Goal: Communication & Community: Answer question/provide support

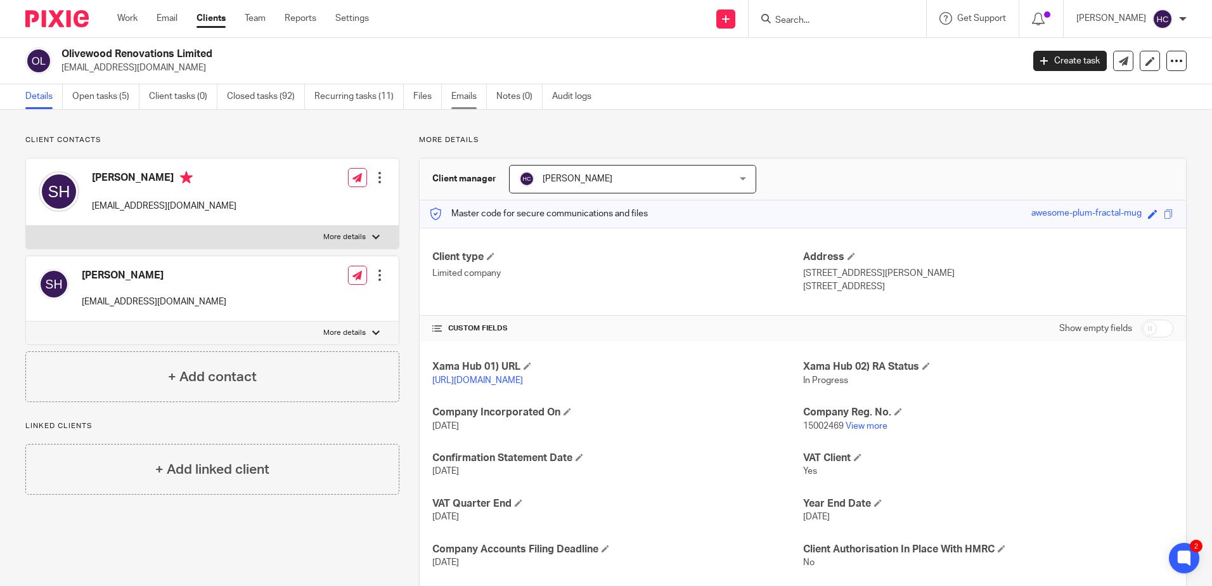
click at [465, 93] on link "Emails" at bounding box center [468, 96] width 35 height 25
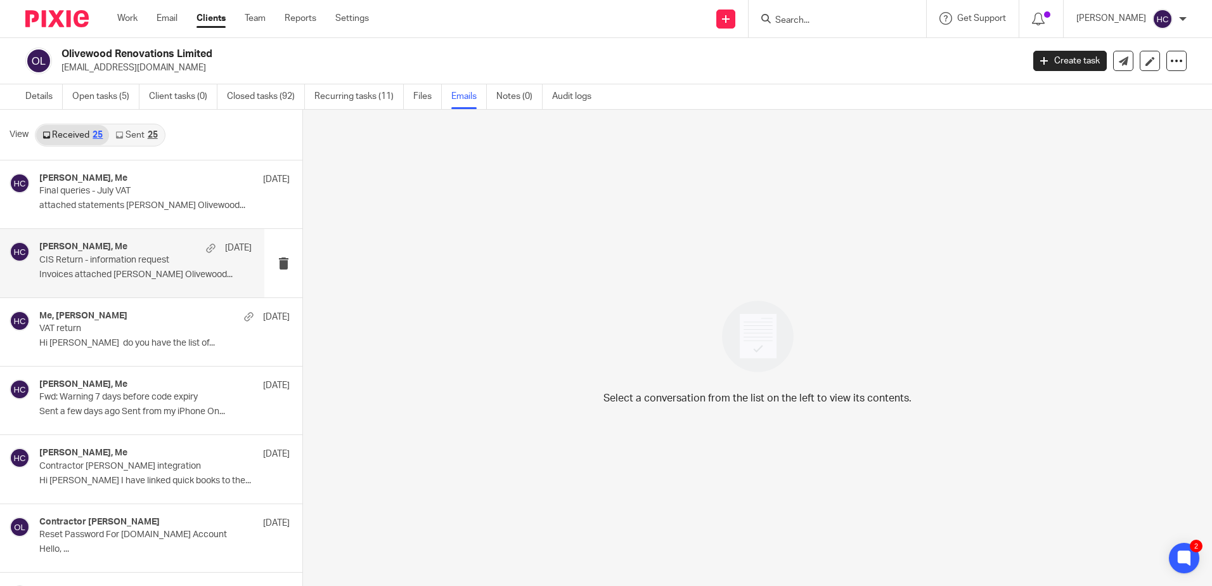
click at [155, 252] on div "Stuart Hooper, Me 7 Aug" at bounding box center [145, 247] width 212 height 13
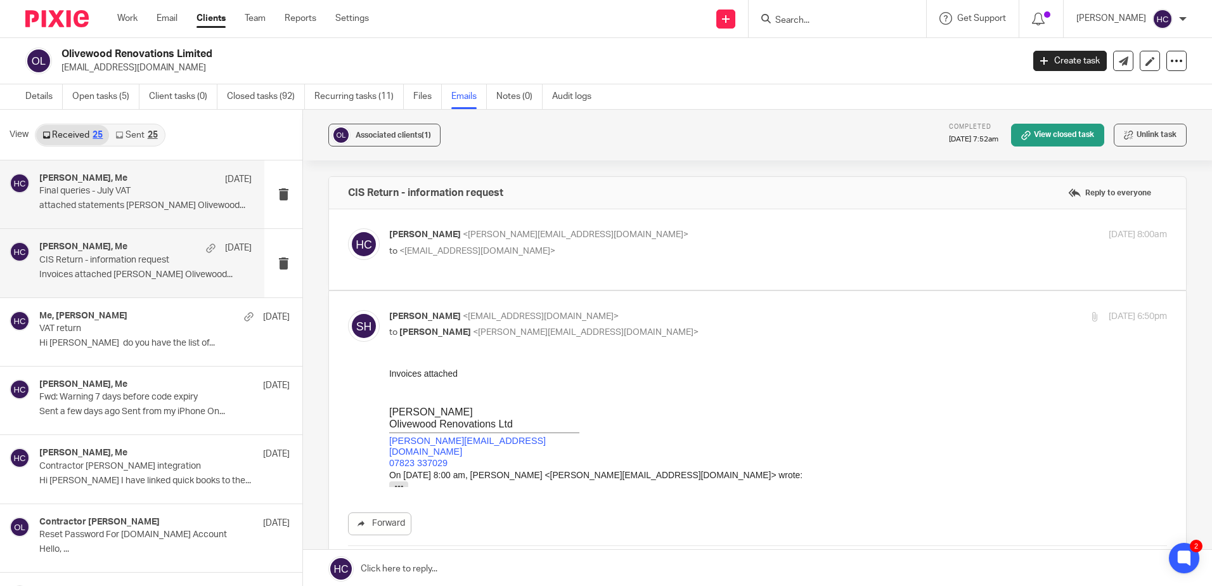
click at [108, 186] on p "Final queries - July VAT" at bounding box center [124, 191] width 170 height 11
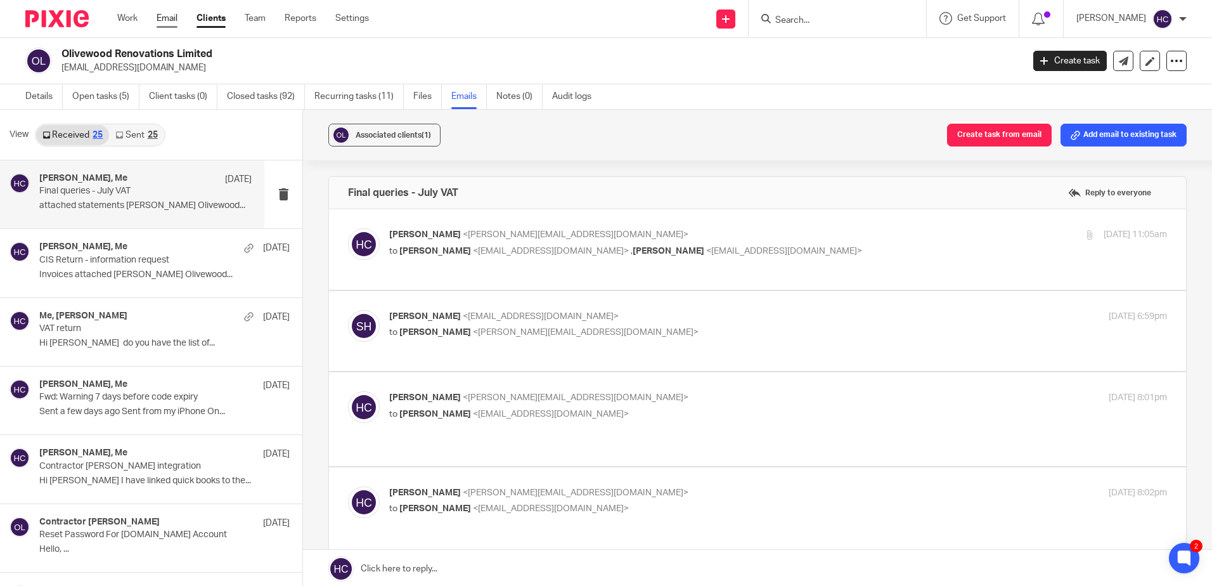
click at [165, 19] on link "Email" at bounding box center [167, 18] width 21 height 13
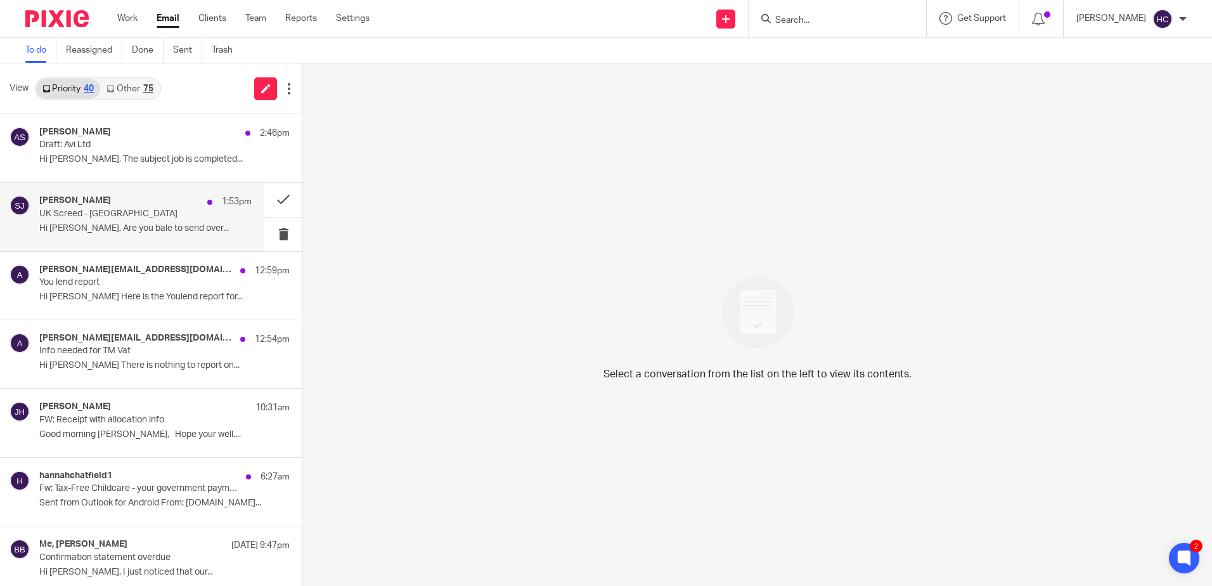
click at [155, 209] on p "UK Screed - MI" at bounding box center [124, 214] width 170 height 11
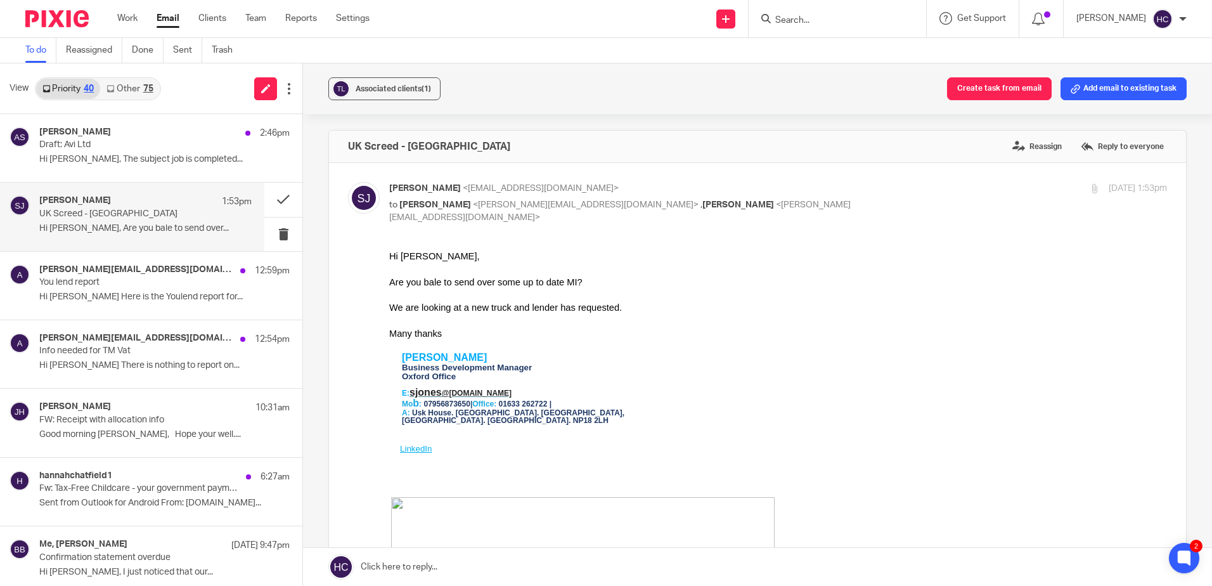
click at [425, 561] on link at bounding box center [757, 567] width 909 height 38
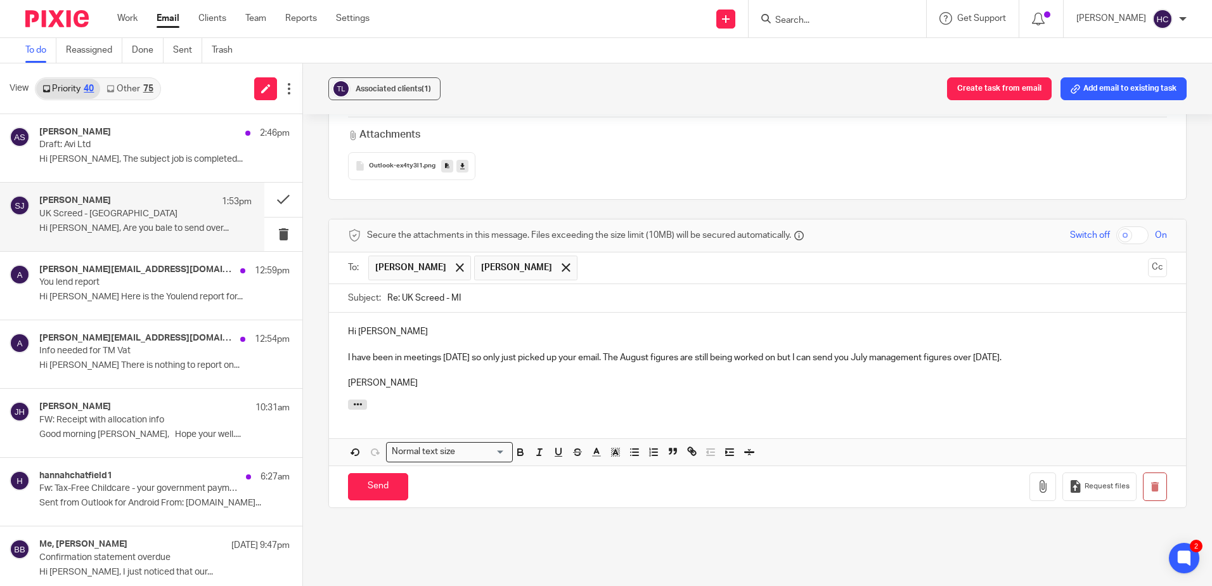
drag, startPoint x: 1027, startPoint y: 357, endPoint x: 970, endPoint y: 357, distance: 57.0
click at [970, 357] on p "I have been in meetings today so only just picked up your email. The August fig…" at bounding box center [757, 357] width 819 height 13
click at [379, 487] on input "Send" at bounding box center [378, 486] width 60 height 27
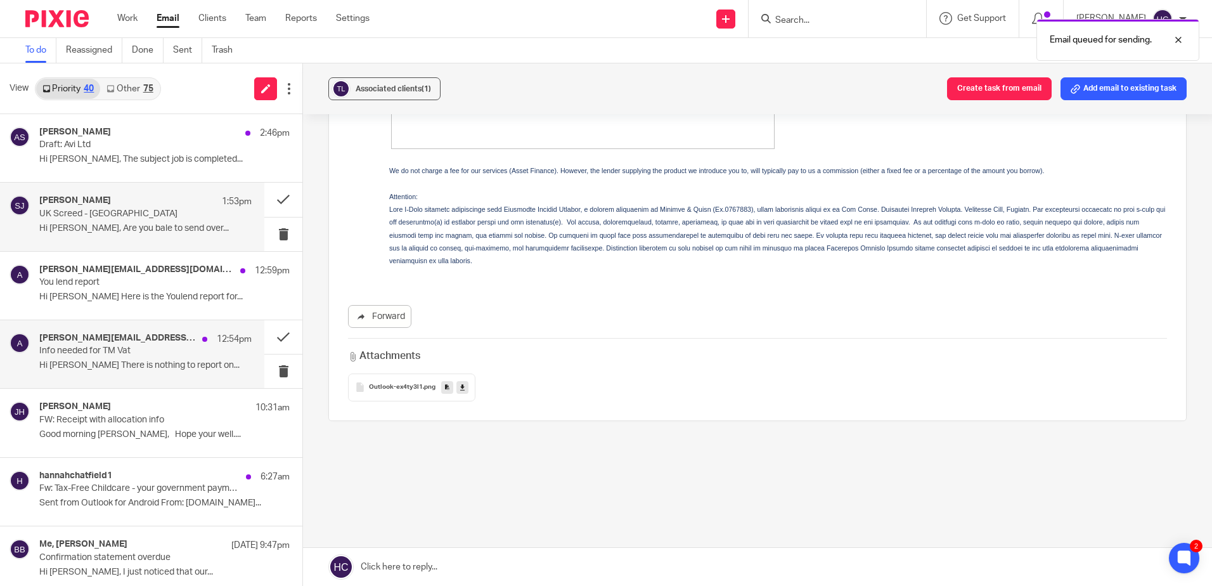
scroll to position [418, 0]
click at [172, 286] on p "You lend report" at bounding box center [124, 282] width 170 height 11
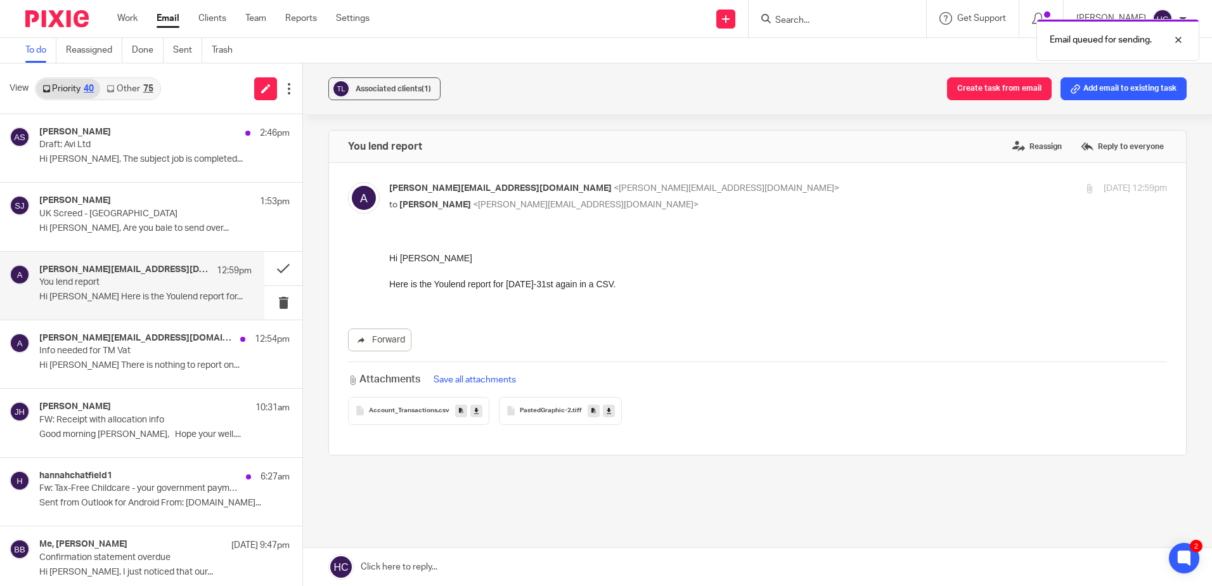
scroll to position [0, 0]
click at [474, 411] on icon at bounding box center [476, 411] width 4 height 10
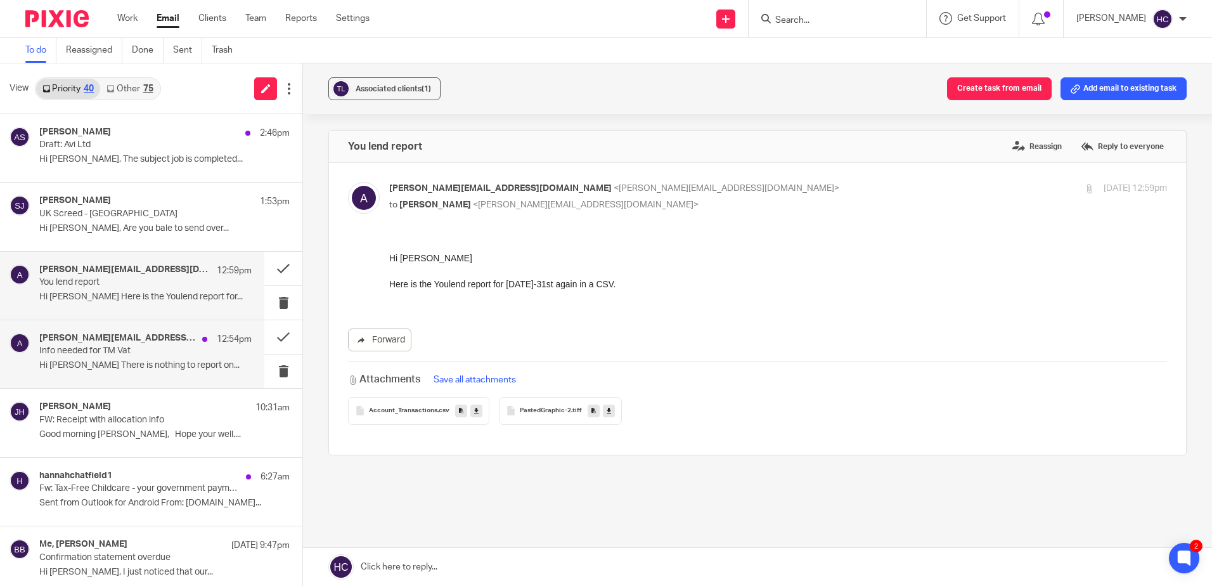
click at [77, 352] on p "Info needed for TM Vat" at bounding box center [124, 350] width 170 height 11
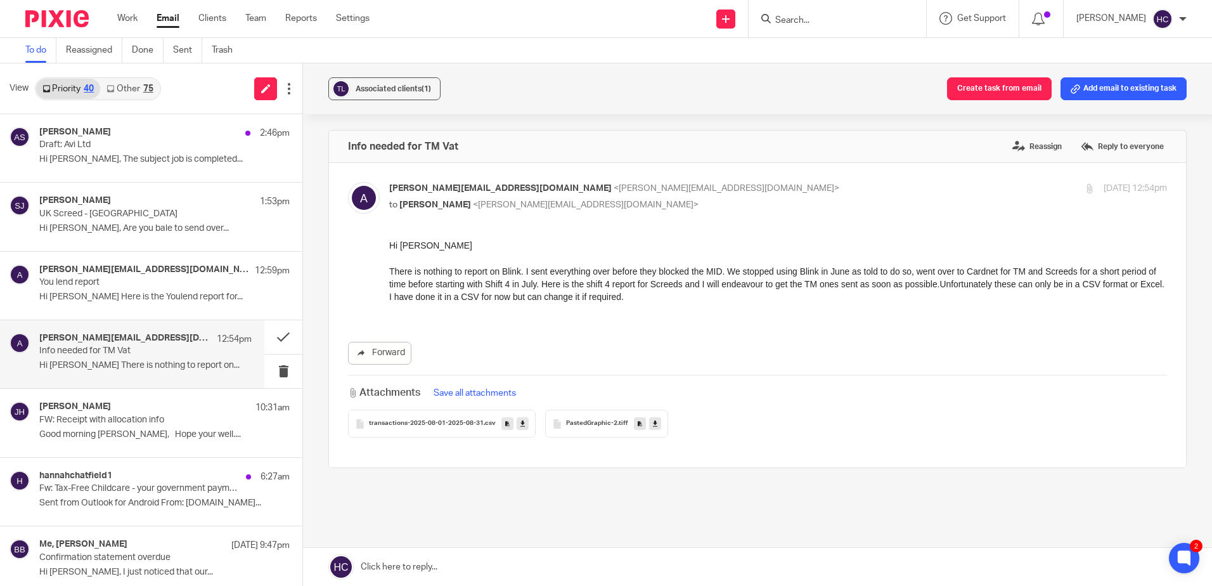
click at [521, 423] on link at bounding box center [523, 423] width 12 height 13
